Goal: Task Accomplishment & Management: Use online tool/utility

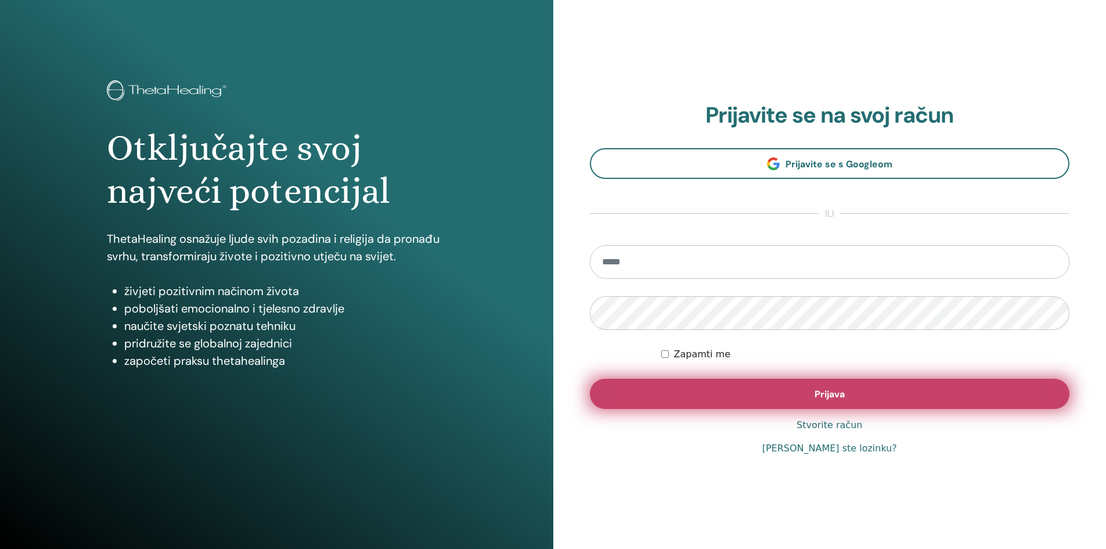
type input "**********"
click at [773, 393] on button "Prijava" at bounding box center [830, 394] width 480 height 30
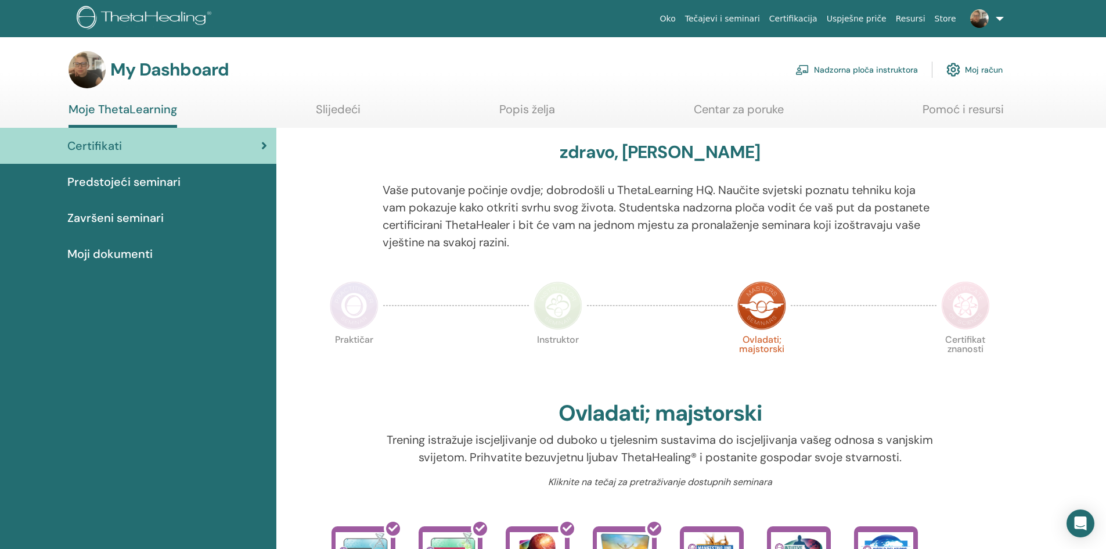
click at [872, 75] on link "Nadzorna ploča instruktora" at bounding box center [857, 70] width 123 height 26
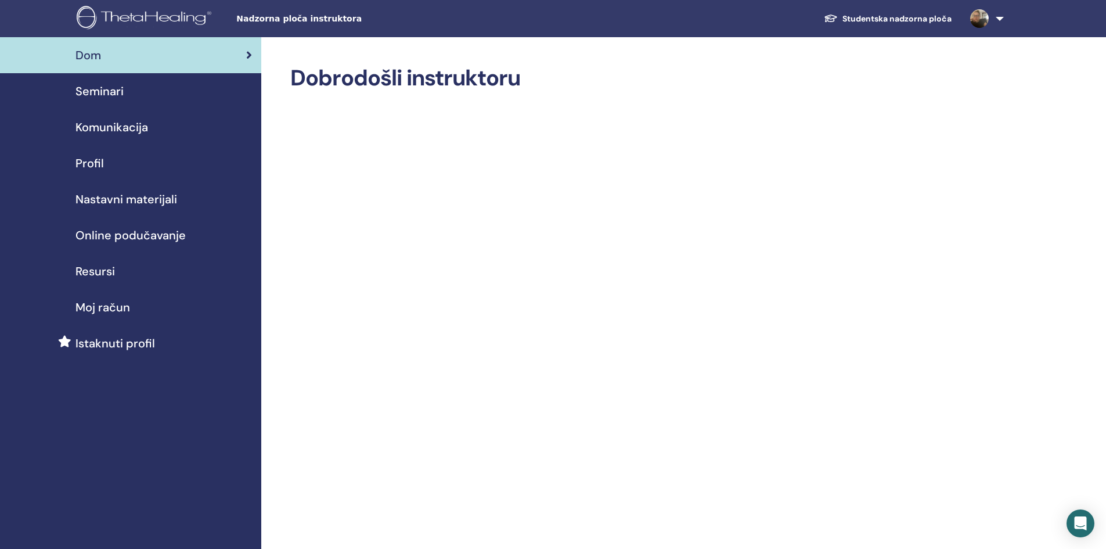
click at [139, 235] on span "Online podučavanje" at bounding box center [130, 234] width 110 height 17
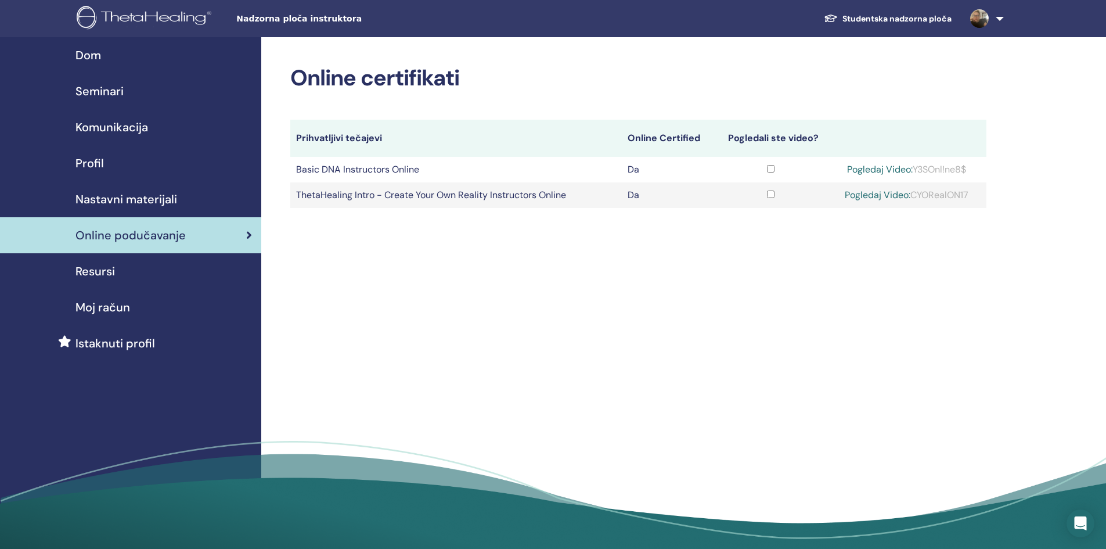
click at [106, 89] on span "Seminari" at bounding box center [99, 90] width 48 height 17
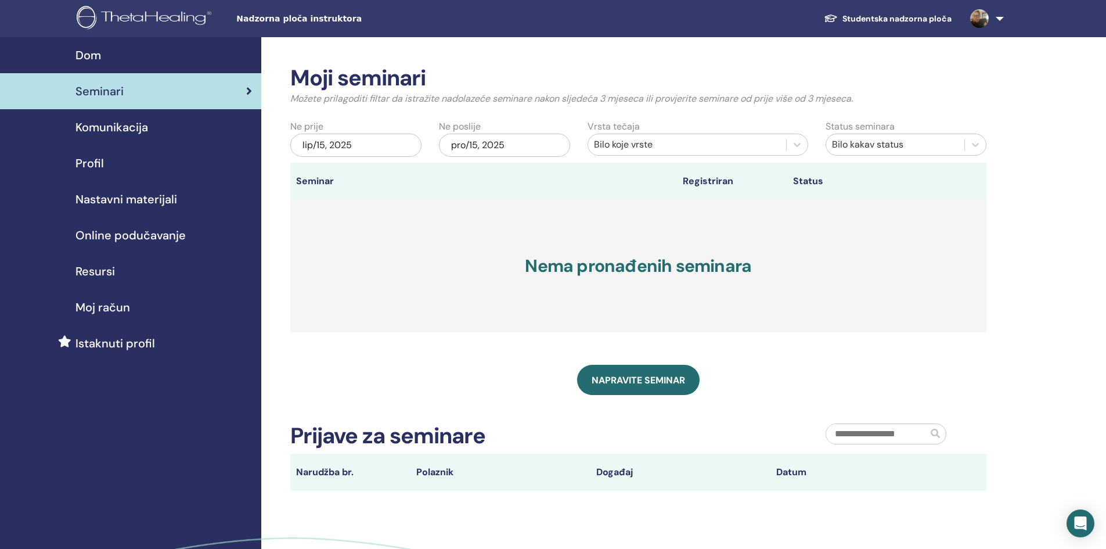
click at [105, 306] on span "Moj račun" at bounding box center [102, 306] width 55 height 17
click at [137, 131] on span "Komunikacija" at bounding box center [111, 126] width 73 height 17
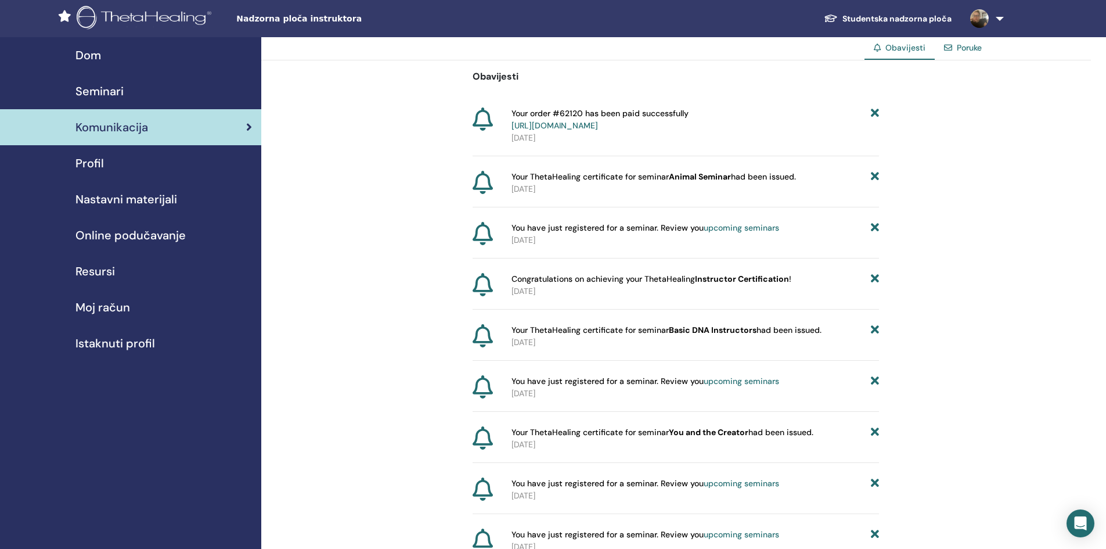
click at [90, 172] on link "Profil" at bounding box center [130, 163] width 261 height 36
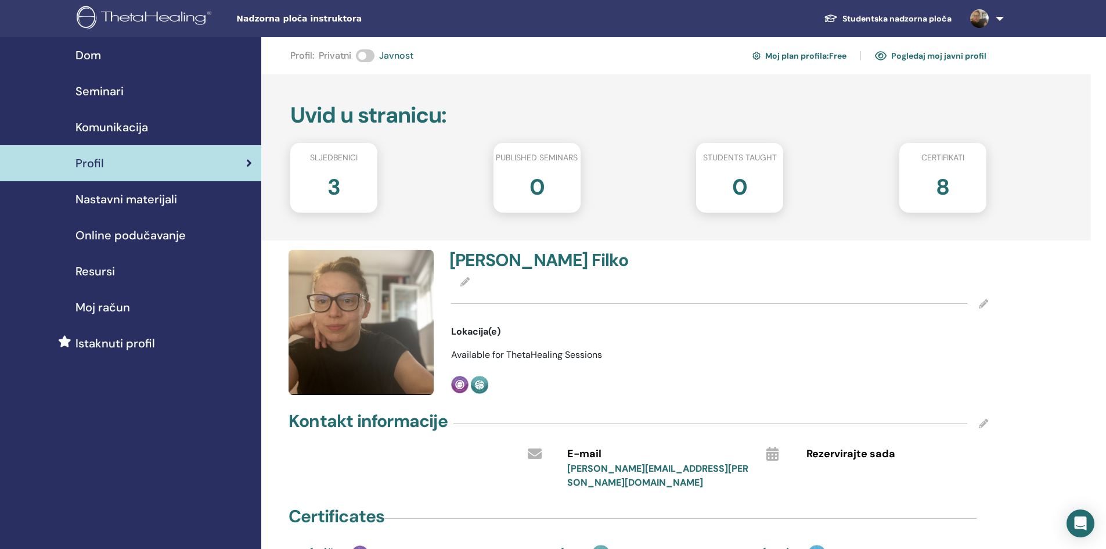
click at [144, 204] on span "Nastavni materijali" at bounding box center [126, 198] width 102 height 17
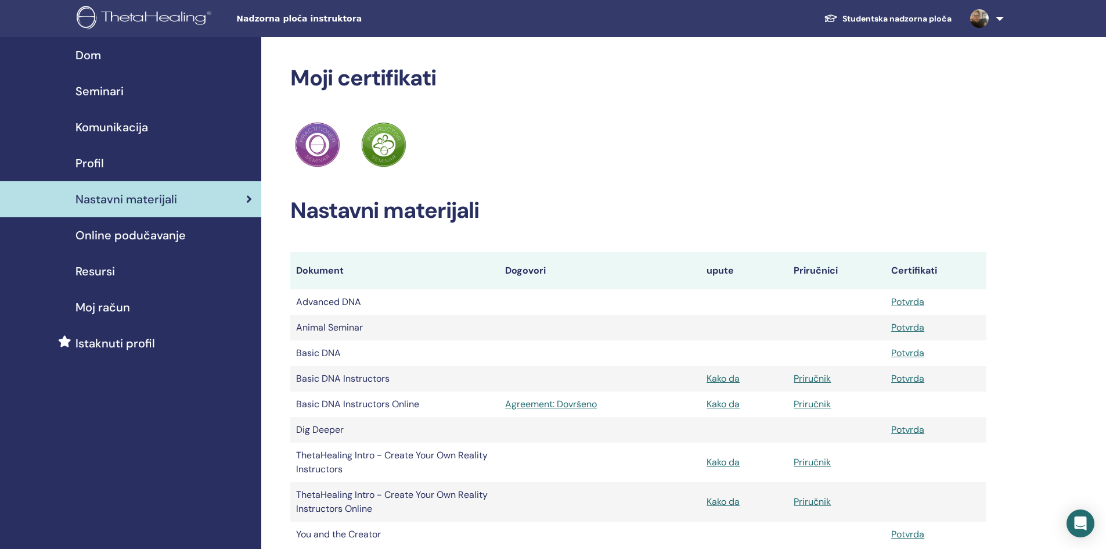
scroll to position [58, 0]
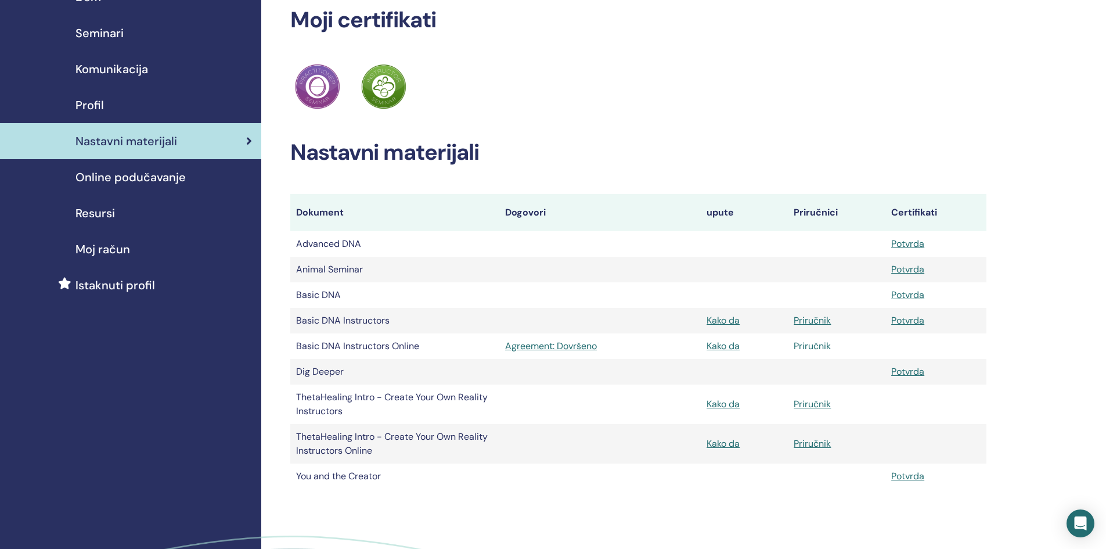
click at [821, 343] on link "Priručnik" at bounding box center [812, 346] width 37 height 12
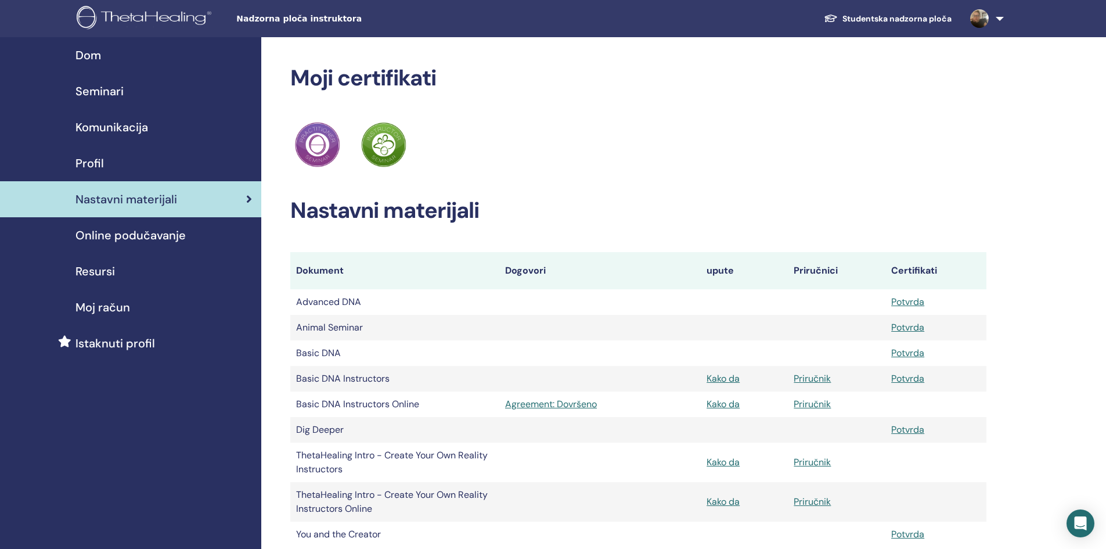
click at [111, 84] on span "Seminari" at bounding box center [99, 90] width 48 height 17
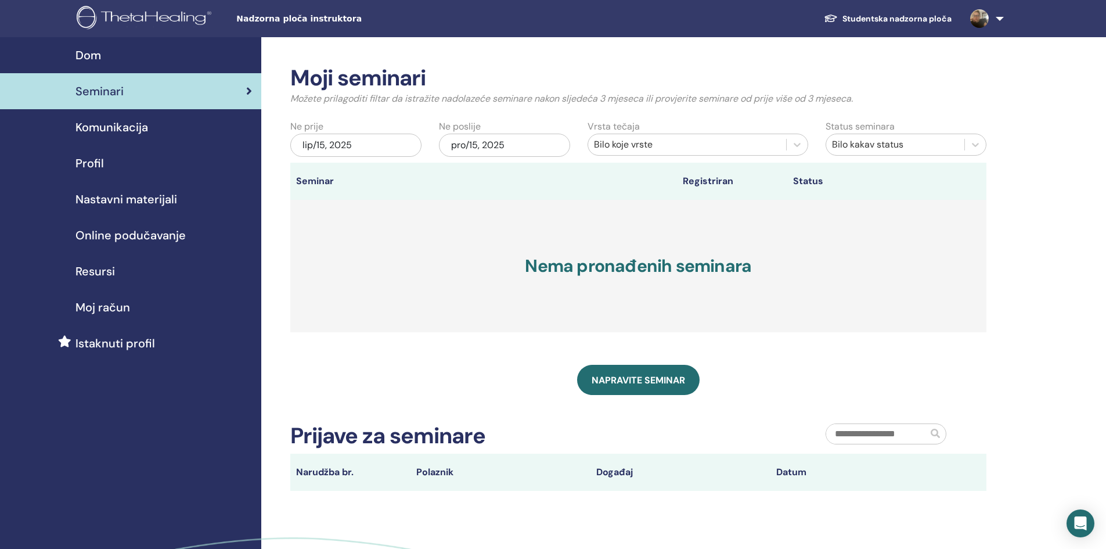
click at [118, 200] on span "Nastavni materijali" at bounding box center [126, 198] width 102 height 17
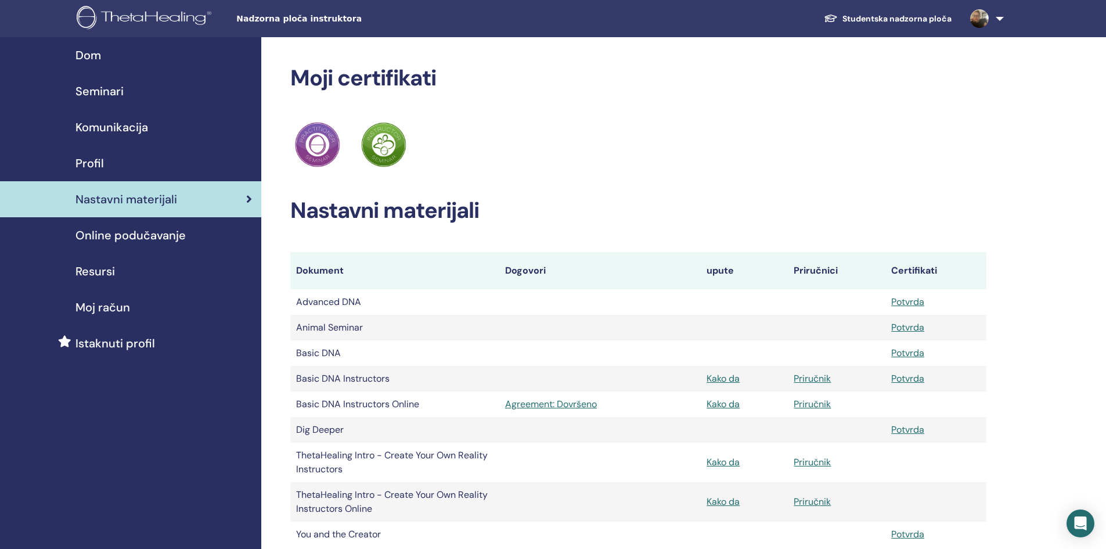
click at [100, 90] on span "Seminari" at bounding box center [99, 90] width 48 height 17
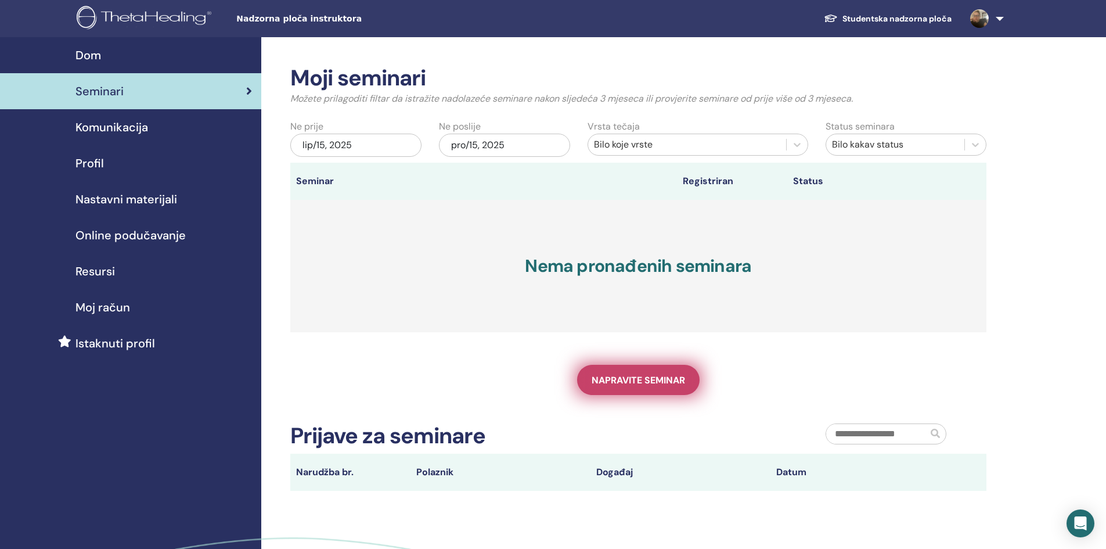
click at [628, 379] on span "Napravite seminar" at bounding box center [638, 380] width 93 height 12
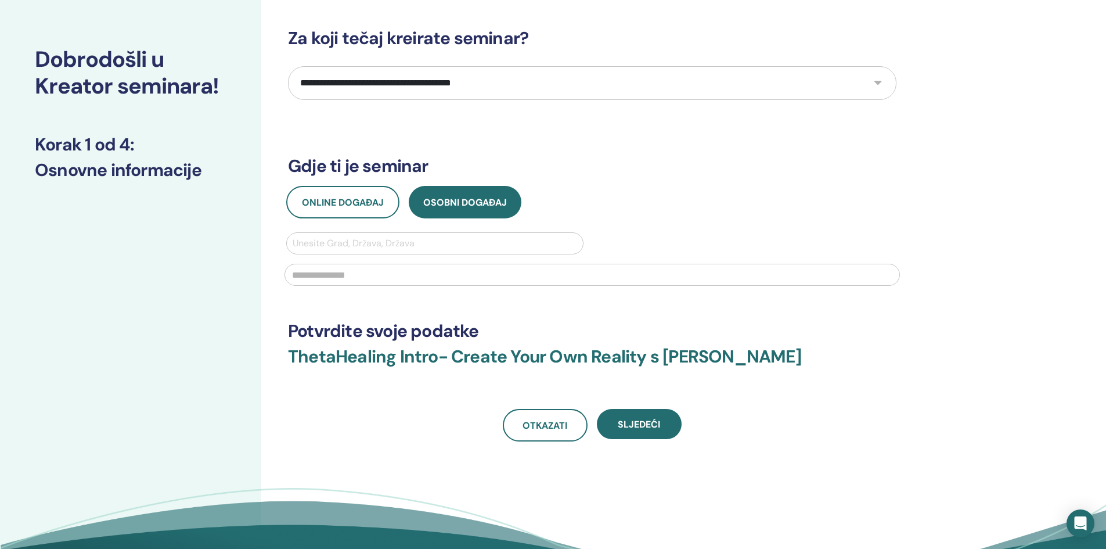
scroll to position [58, 0]
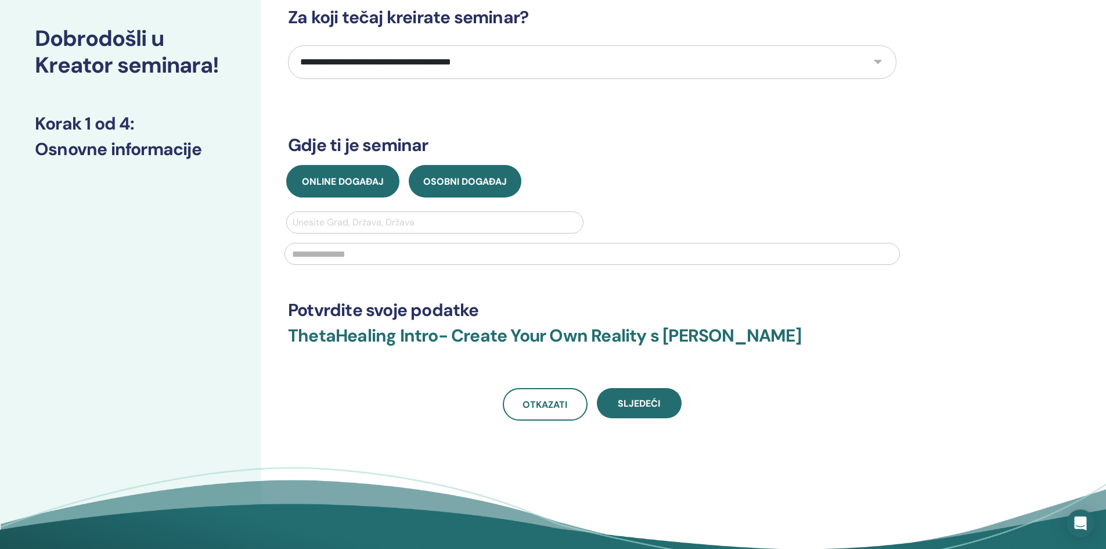
click at [366, 182] on span "Online događaj" at bounding box center [343, 181] width 82 height 12
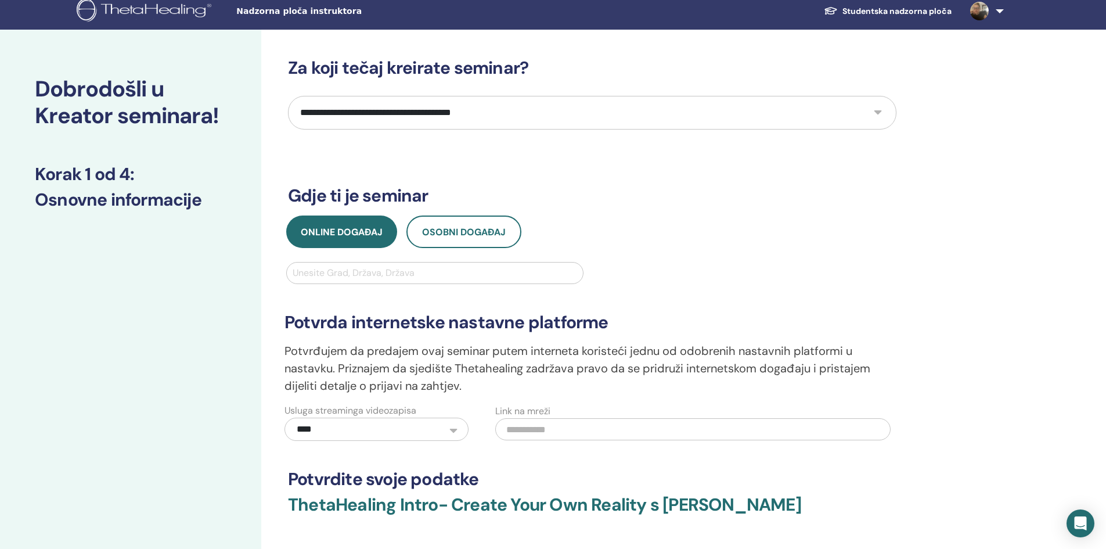
scroll to position [0, 0]
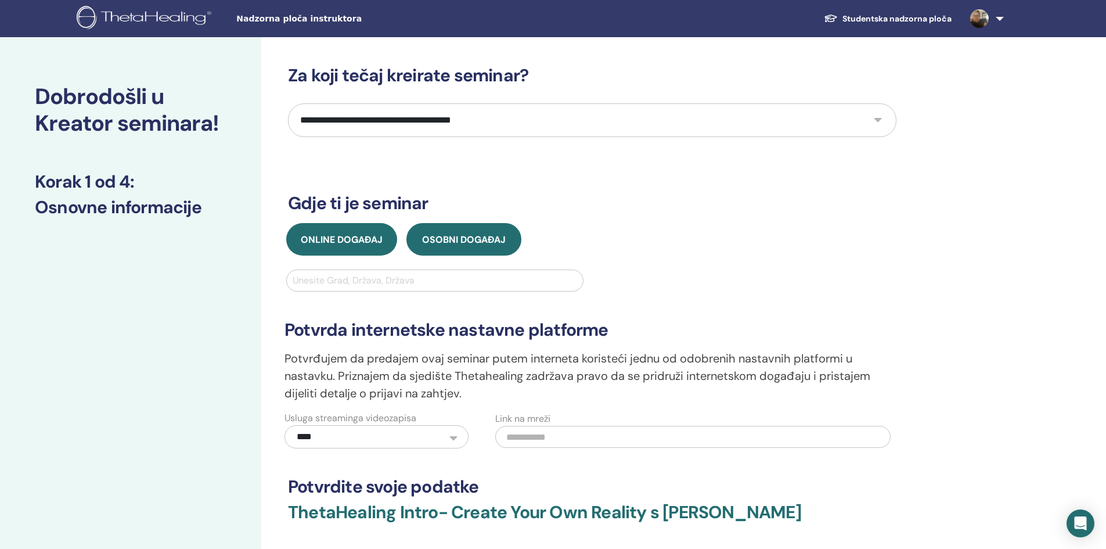
click at [462, 248] on button "Osobni događaj" at bounding box center [463, 239] width 115 height 33
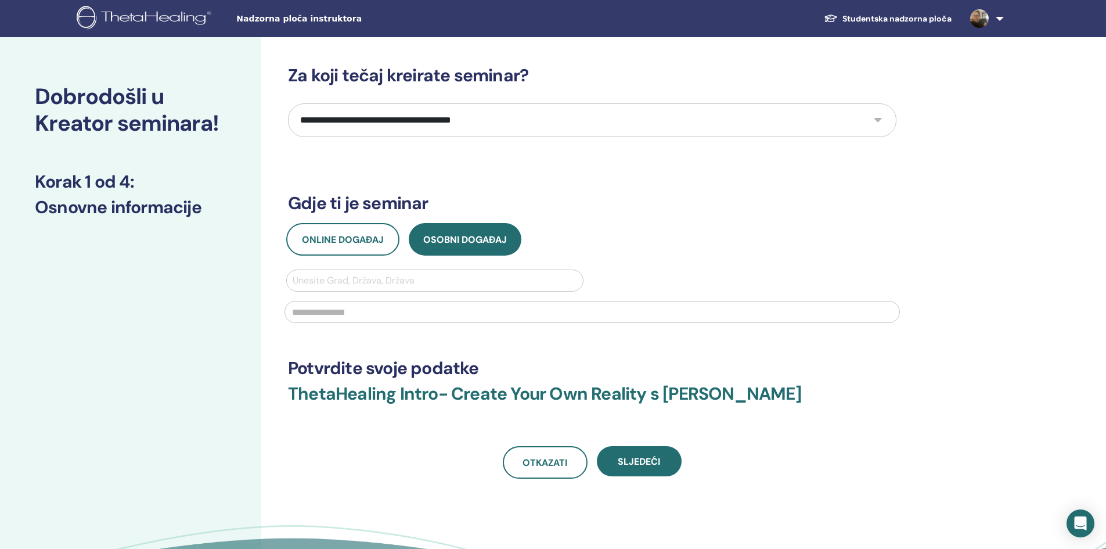
click at [83, 14] on img at bounding box center [146, 19] width 139 height 26
